Goal: Navigation & Orientation: Find specific page/section

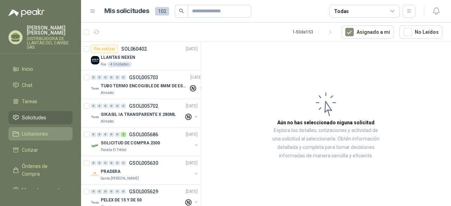
click at [27, 138] on span "Licitaciones" at bounding box center [35, 134] width 26 height 8
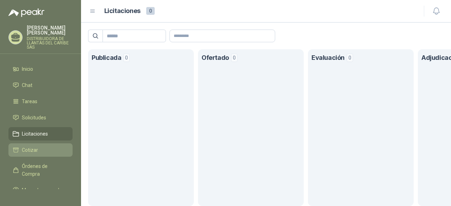
click at [27, 154] on span "Cotizar" at bounding box center [30, 150] width 16 height 8
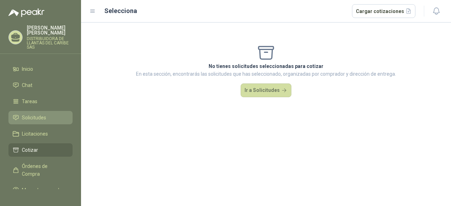
click at [44, 121] on span "Solicitudes" at bounding box center [34, 118] width 24 height 8
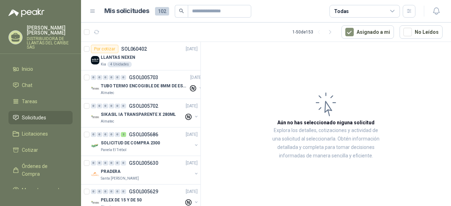
click at [102, 32] on article "1 - 50 de 153 Asignado a mi No Leídos" at bounding box center [266, 32] width 370 height 19
click at [98, 33] on icon "button" at bounding box center [97, 32] width 6 height 6
